Goal: Navigation & Orientation: Find specific page/section

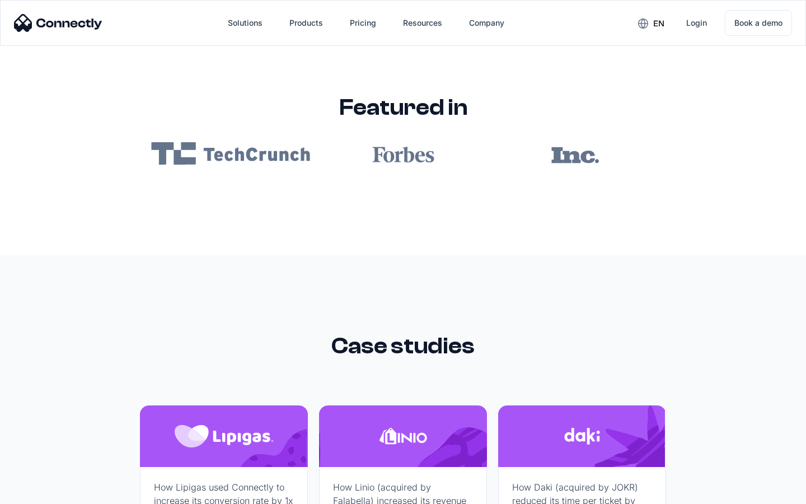
scroll to position [6706, 0]
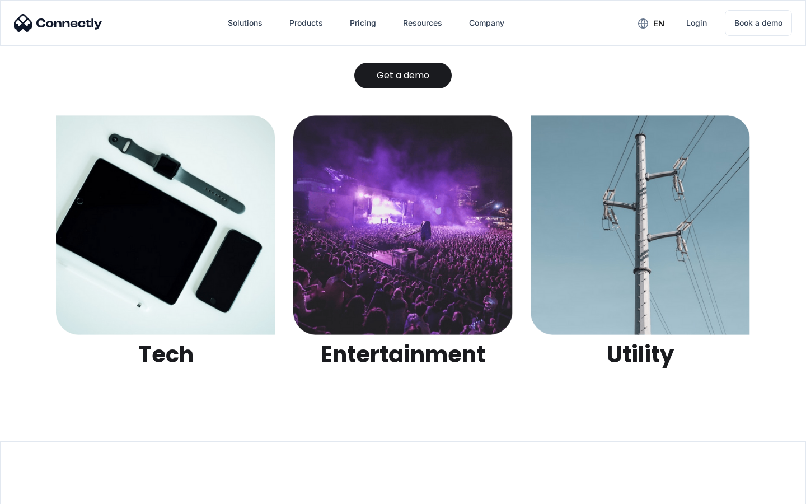
scroll to position [3533, 0]
